Goal: Submit feedback/report problem

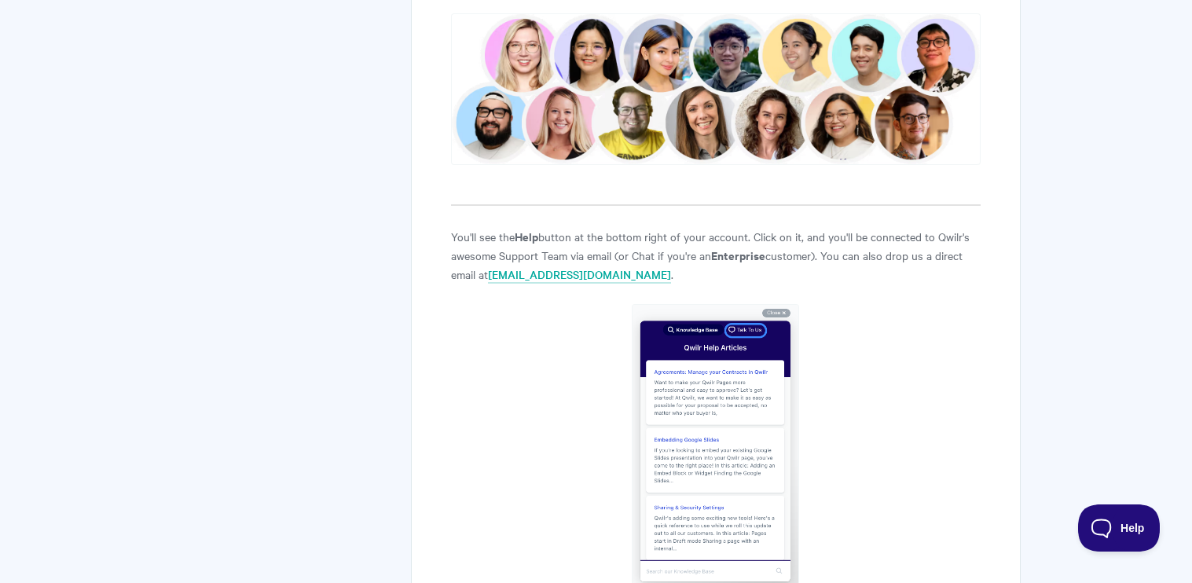
scroll to position [550, 0]
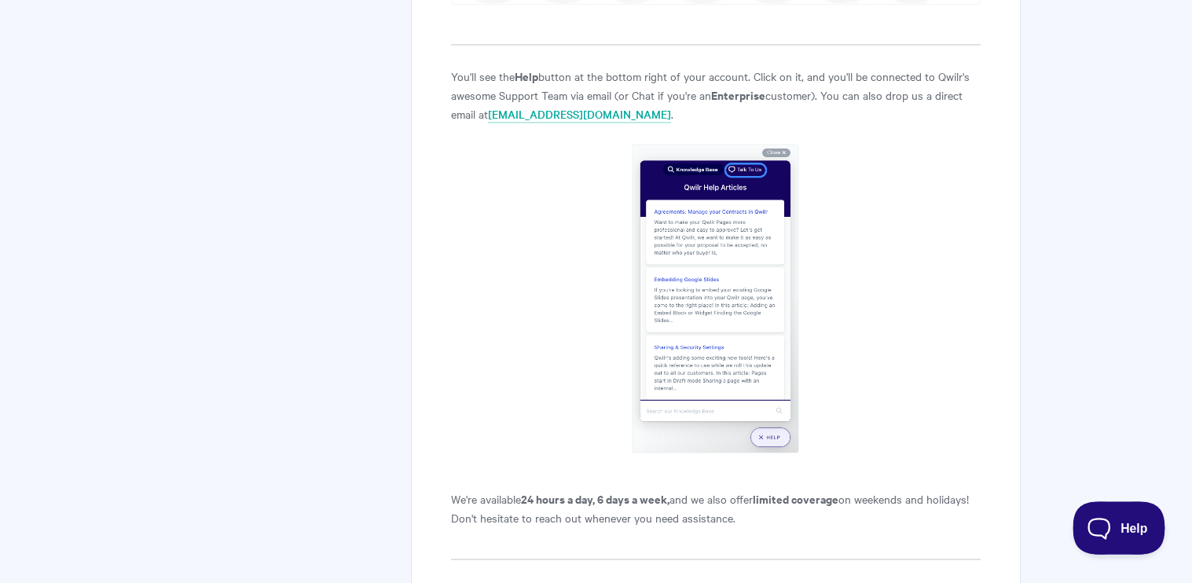
click at [1113, 521] on span "Help" at bounding box center [1114, 525] width 82 height 11
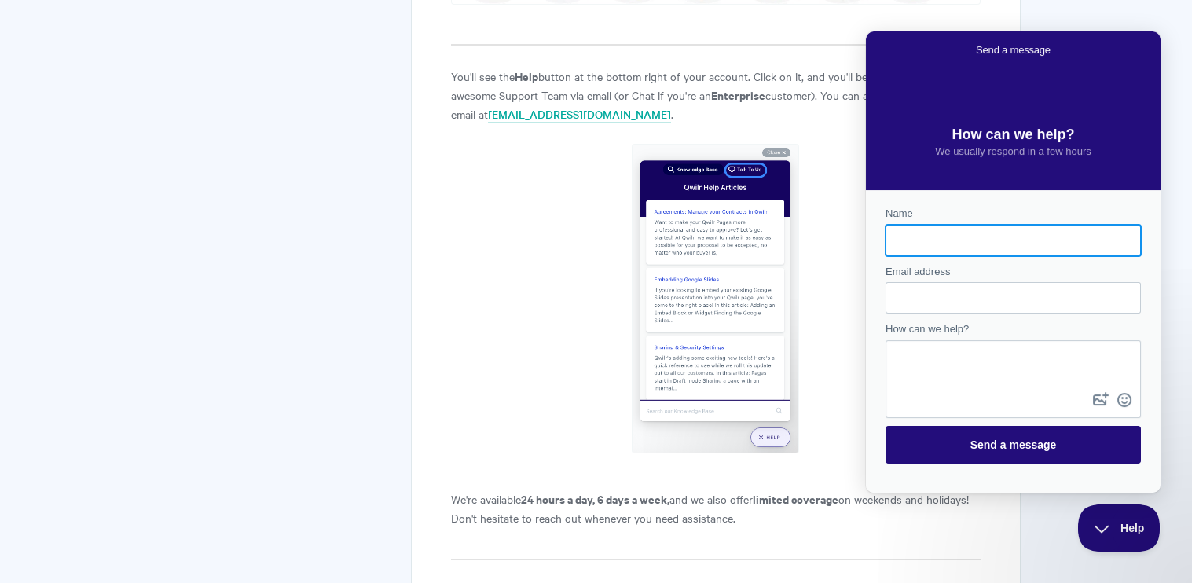
scroll to position [0, 0]
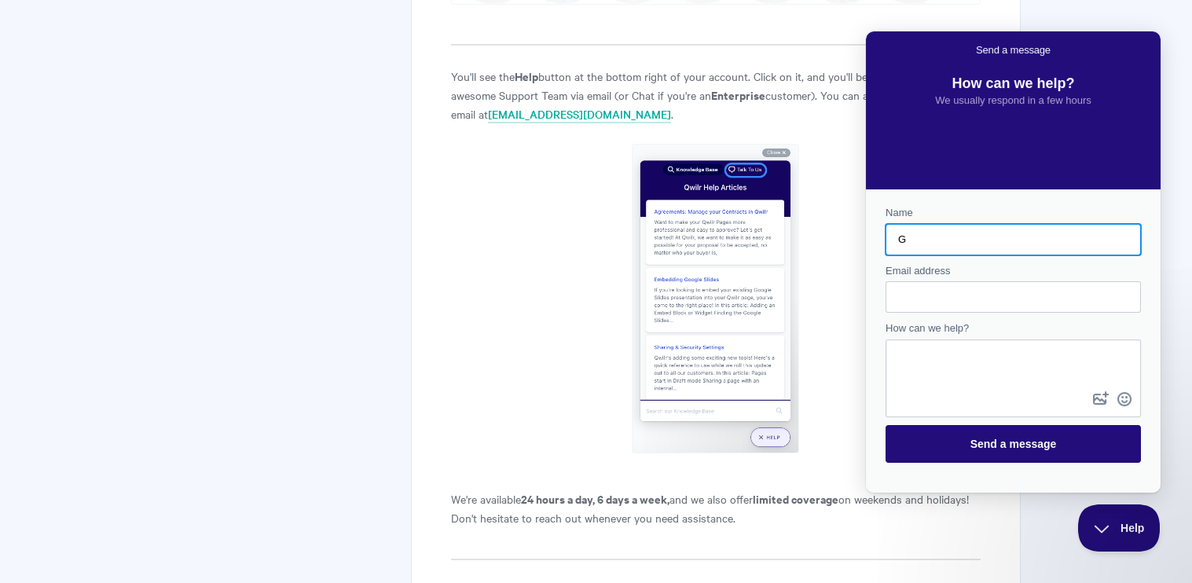
type input "George Mekhtarian"
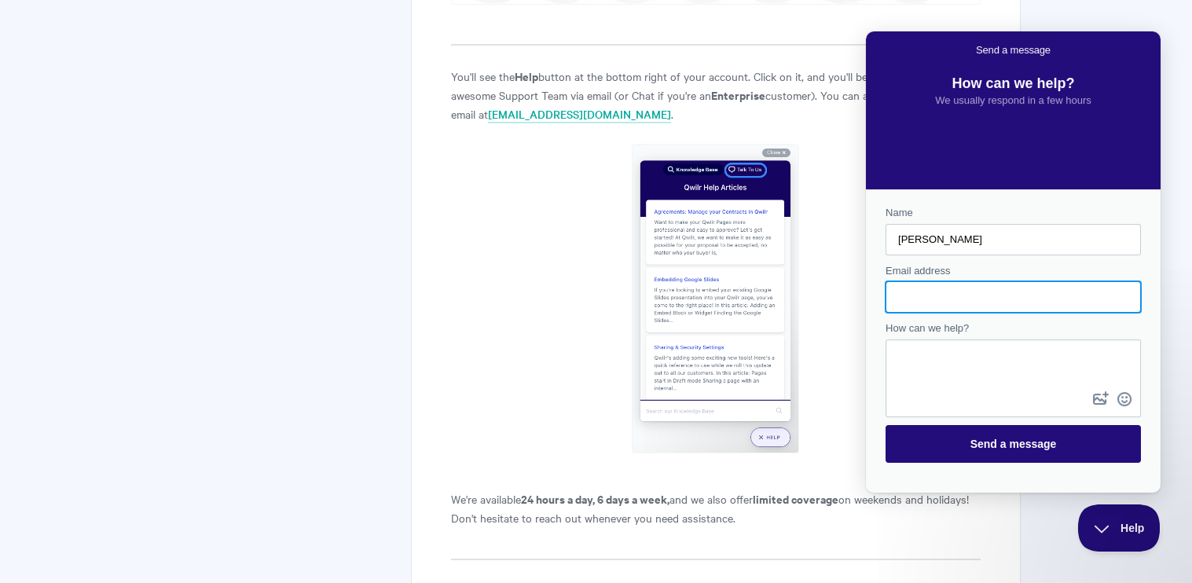
click at [920, 297] on input "Email address" at bounding box center [1013, 297] width 230 height 28
type input "george@californialightworks.com"
click at [959, 365] on textarea "How can we help?" at bounding box center [1013, 364] width 252 height 47
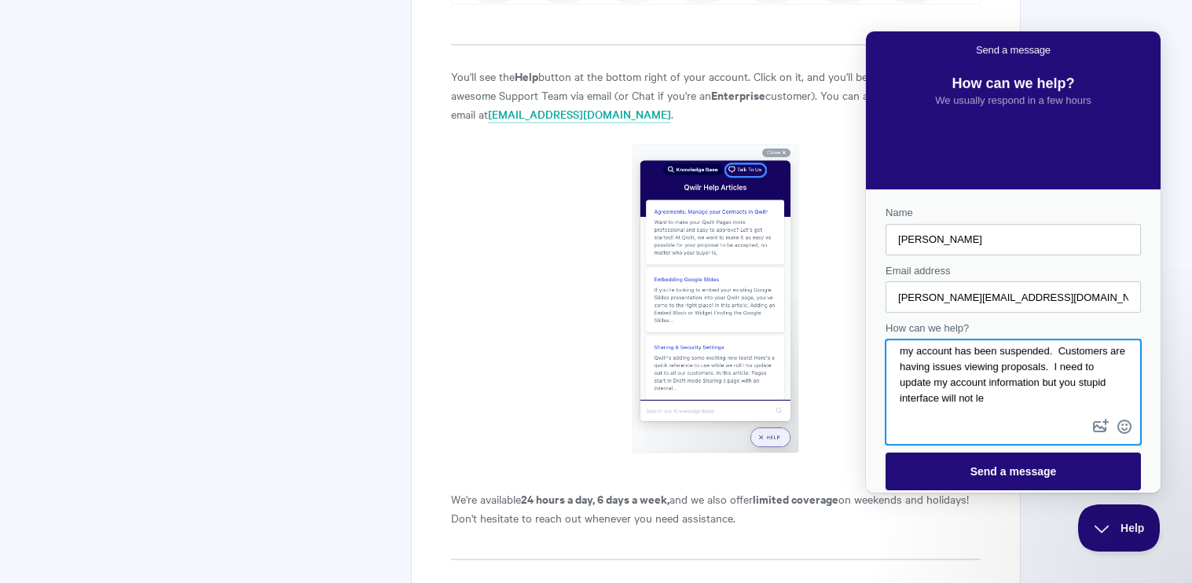
scroll to position [12, 0]
click at [1046, 381] on textarea "my account has been suspended. Customers are having issues viewing proposals. I…" at bounding box center [1013, 378] width 252 height 75
click at [1045, 391] on textarea "my account has been suspended. Customers are having issues viewing proposals. I…" at bounding box center [1013, 378] width 252 height 75
type textarea "my account has been suspended. Customers are having issues viewing proposals. I…"
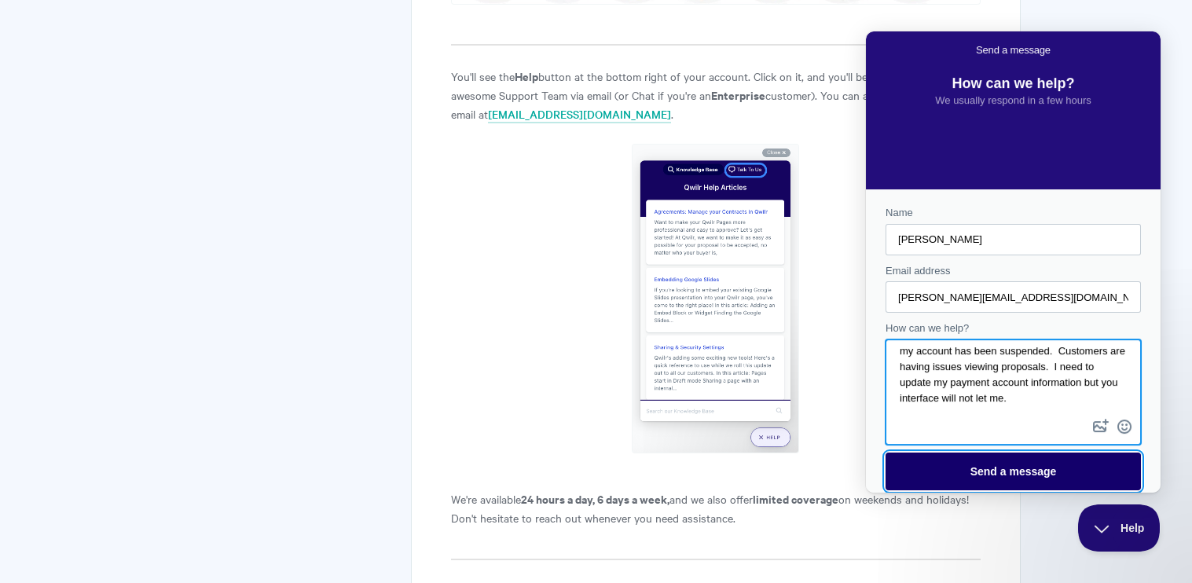
click at [978, 470] on span "Send a message" at bounding box center [1014, 471] width 86 height 13
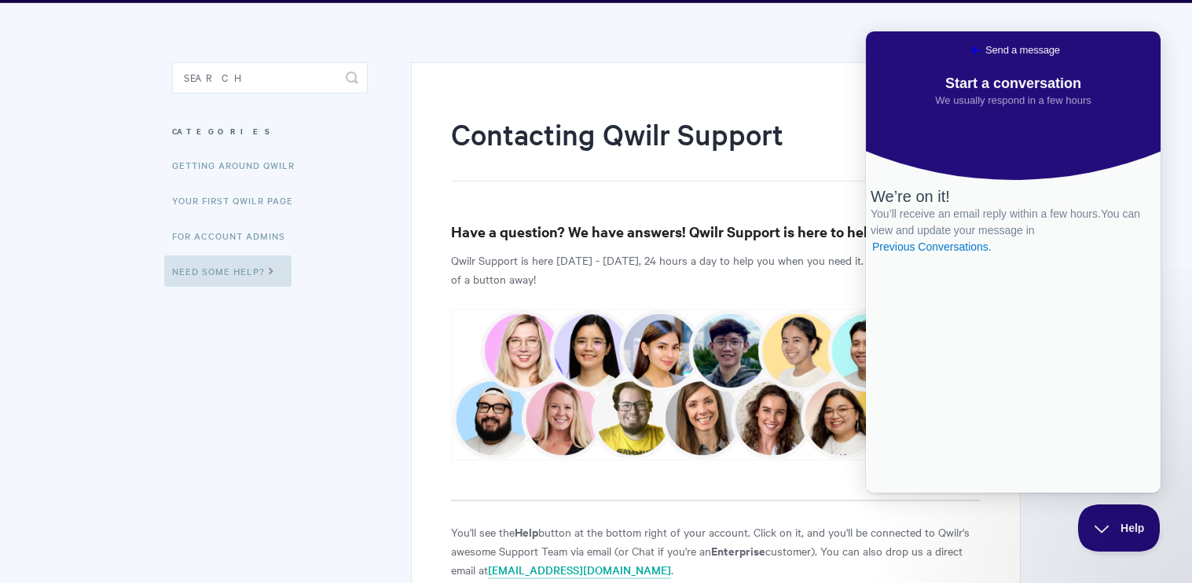
scroll to position [0, 0]
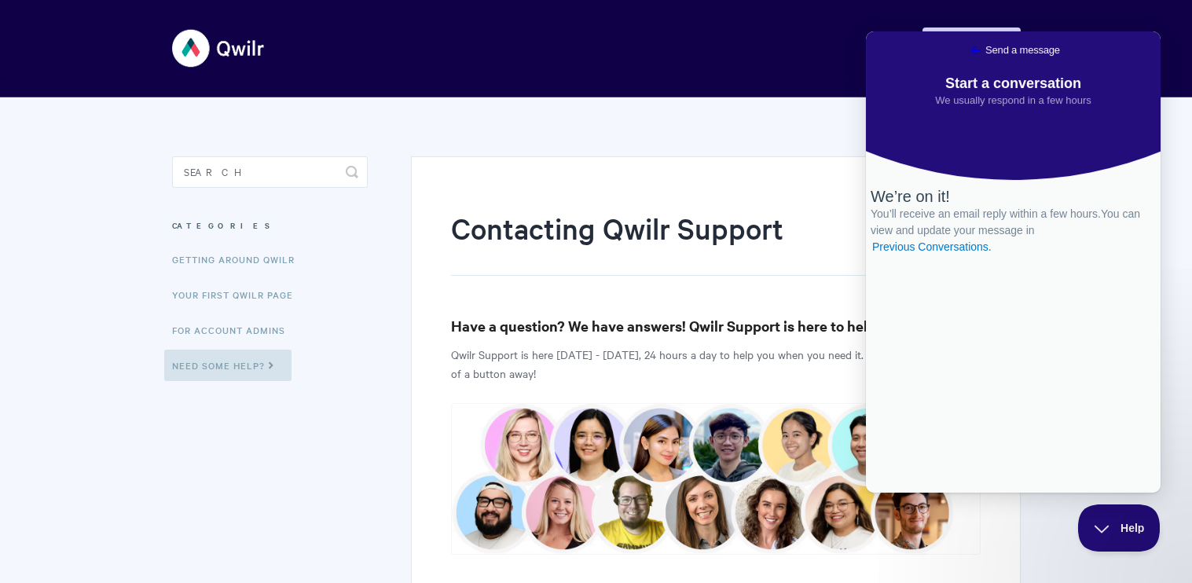
click at [218, 48] on img at bounding box center [219, 48] width 94 height 59
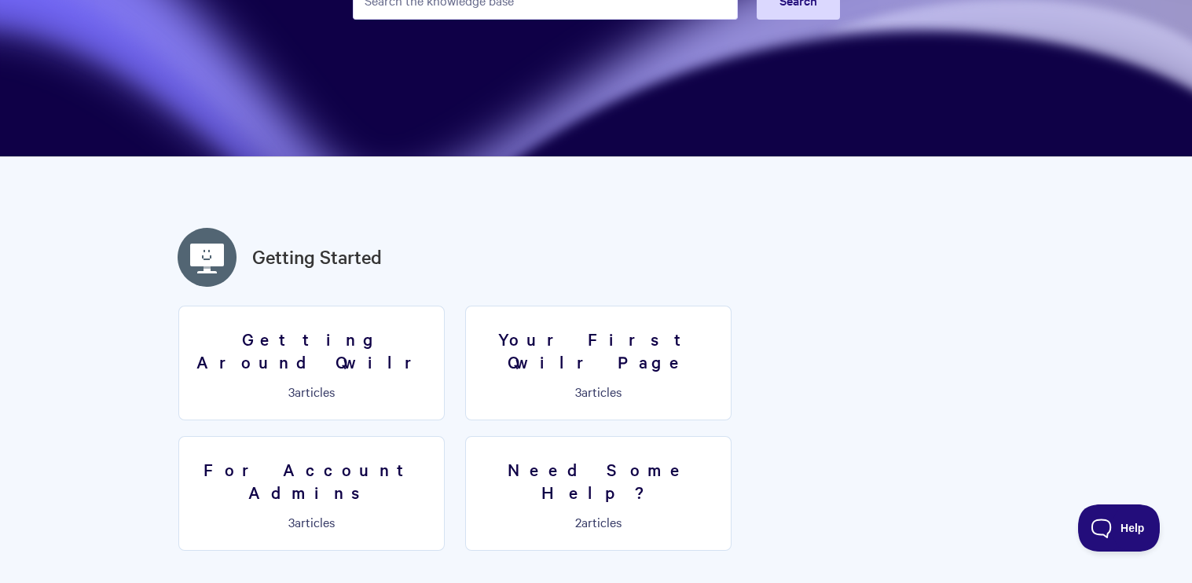
scroll to position [314, 0]
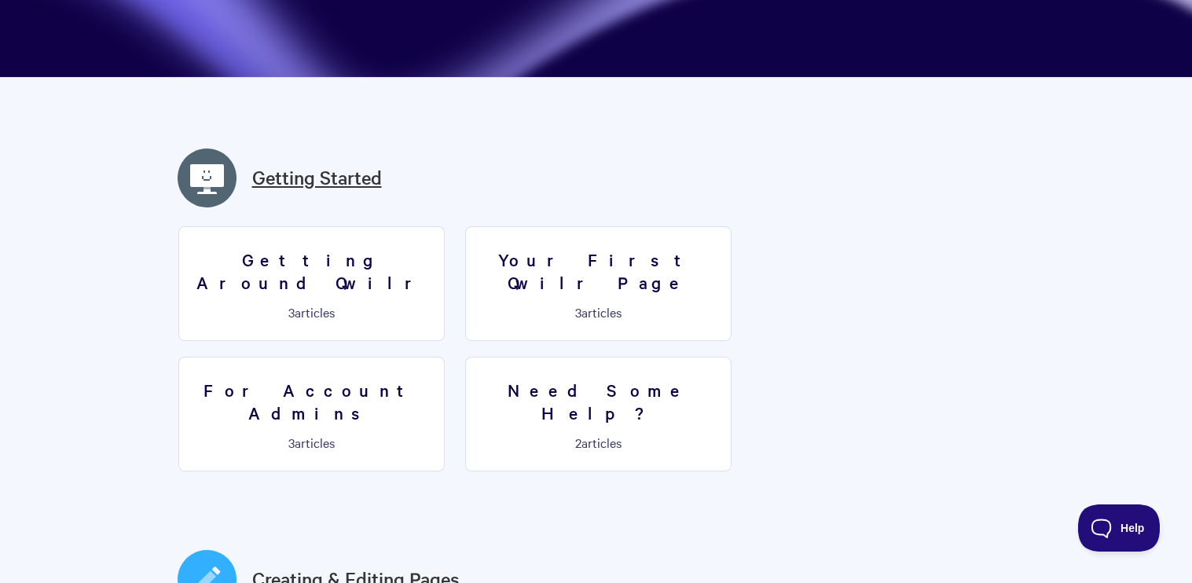
click at [347, 182] on link "Getting Started" at bounding box center [317, 177] width 130 height 28
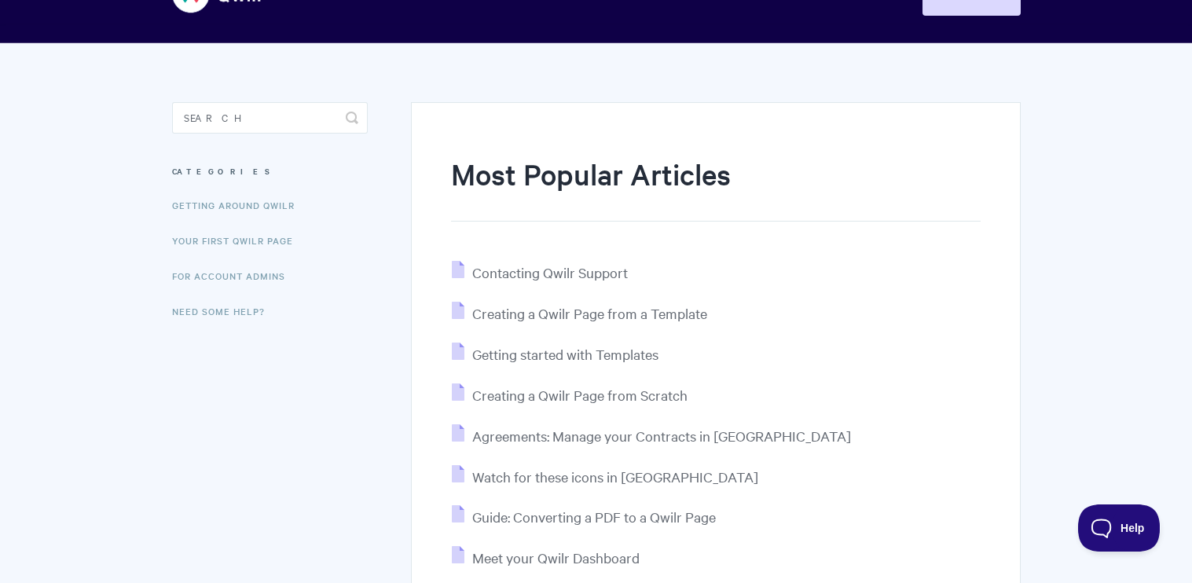
scroll to position [78, 0]
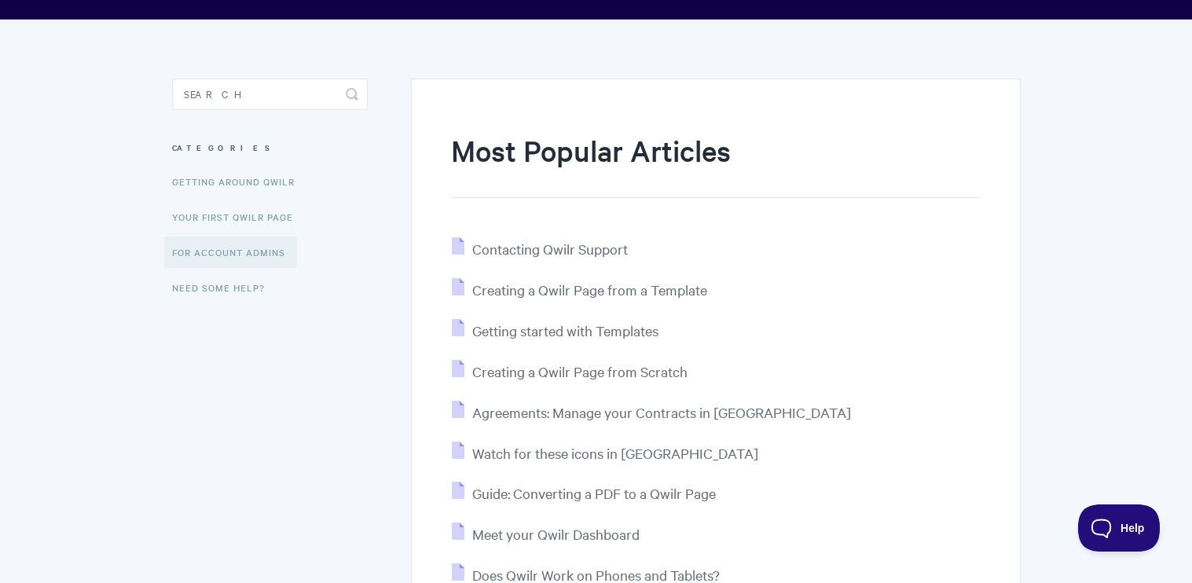
click at [261, 252] on link "For Account Admins" at bounding box center [230, 252] width 133 height 31
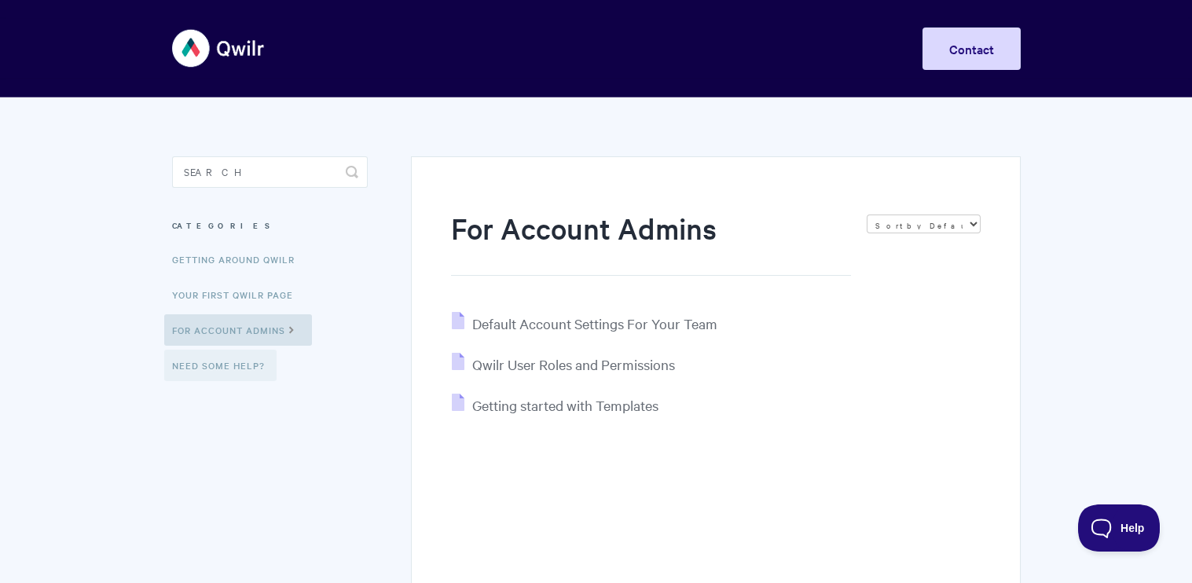
click at [242, 365] on link "Need Some Help?" at bounding box center [220, 365] width 112 height 31
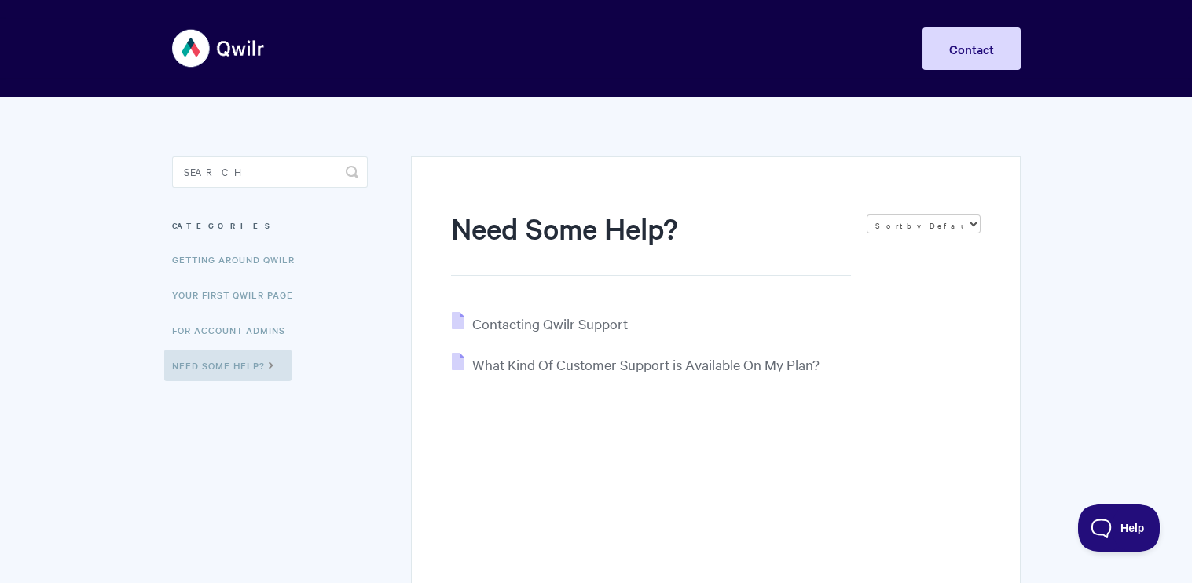
click at [243, 48] on img at bounding box center [219, 48] width 94 height 59
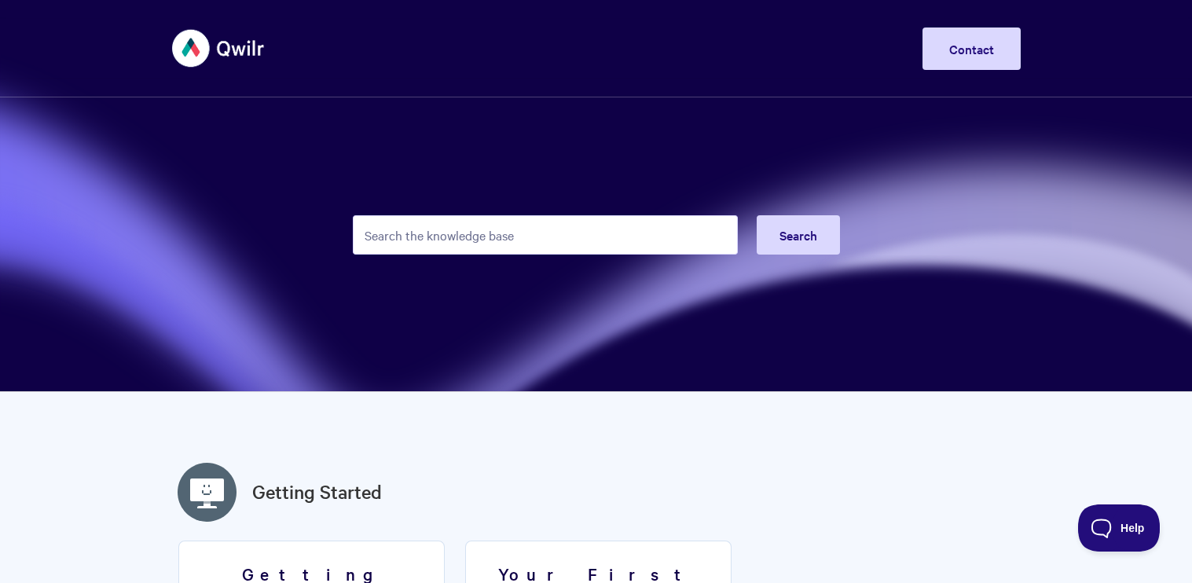
click at [240, 46] on img at bounding box center [219, 48] width 94 height 59
